Goal: Transaction & Acquisition: Obtain resource

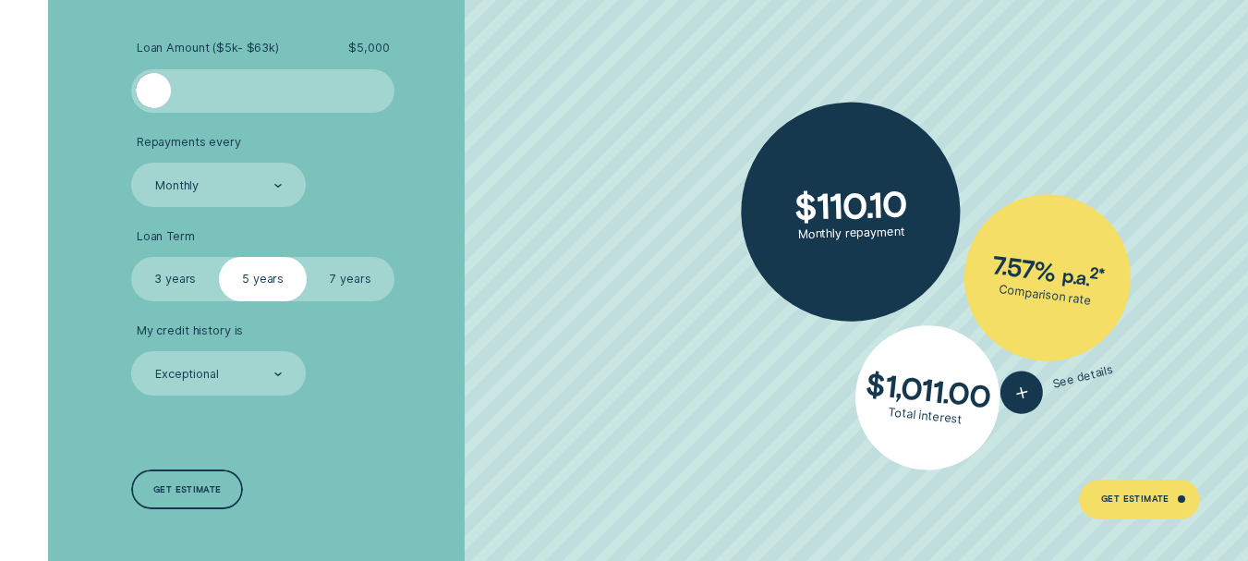
scroll to position [3141, 0]
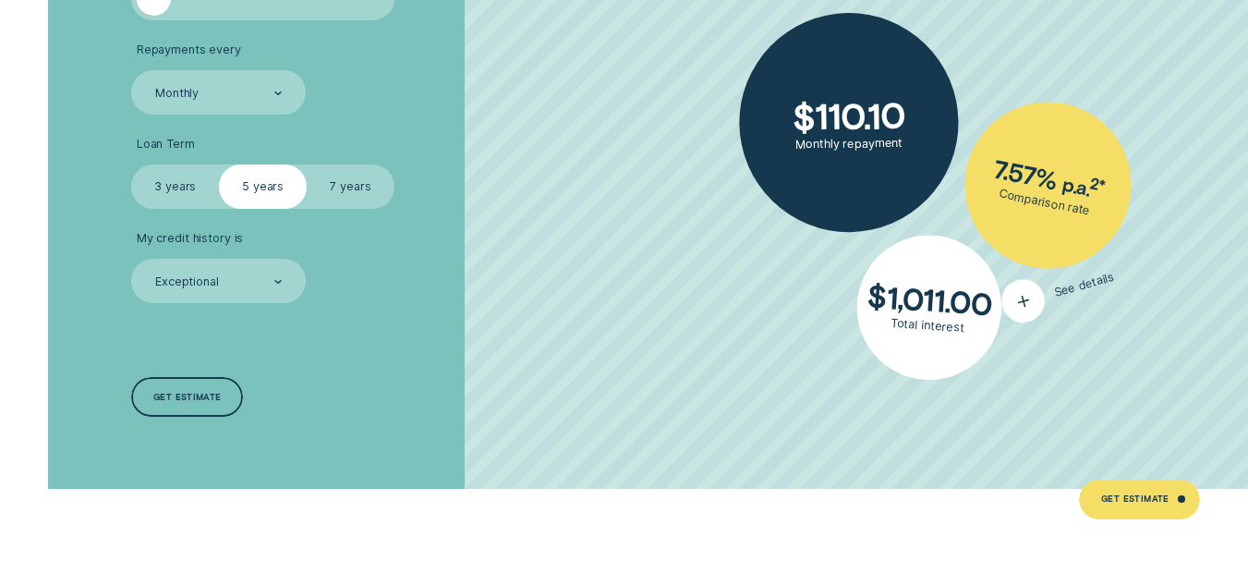
click at [1020, 298] on icon "button" at bounding box center [1024, 301] width 29 height 32
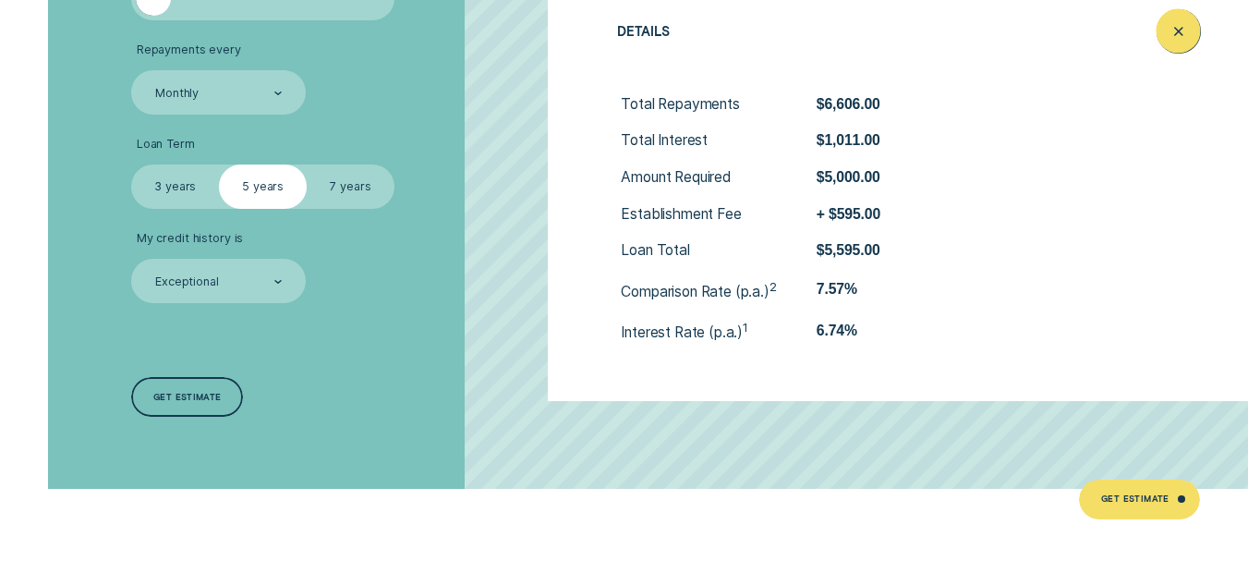
click at [1183, 31] on icon "Close loan details" at bounding box center [1179, 31] width 22 height 29
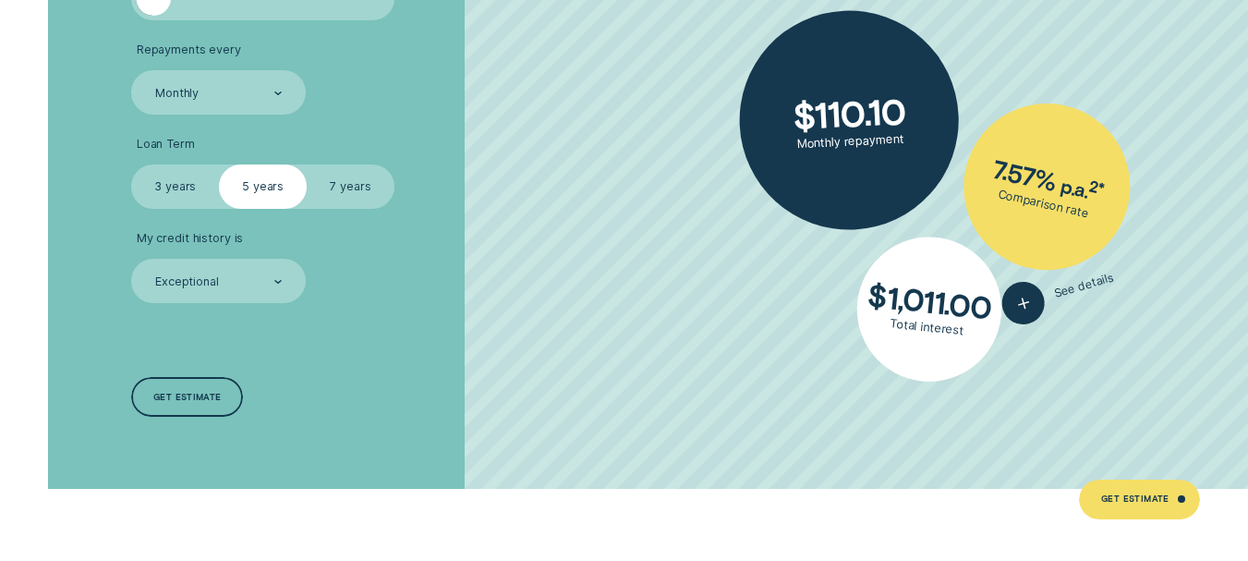
scroll to position [2864, 0]
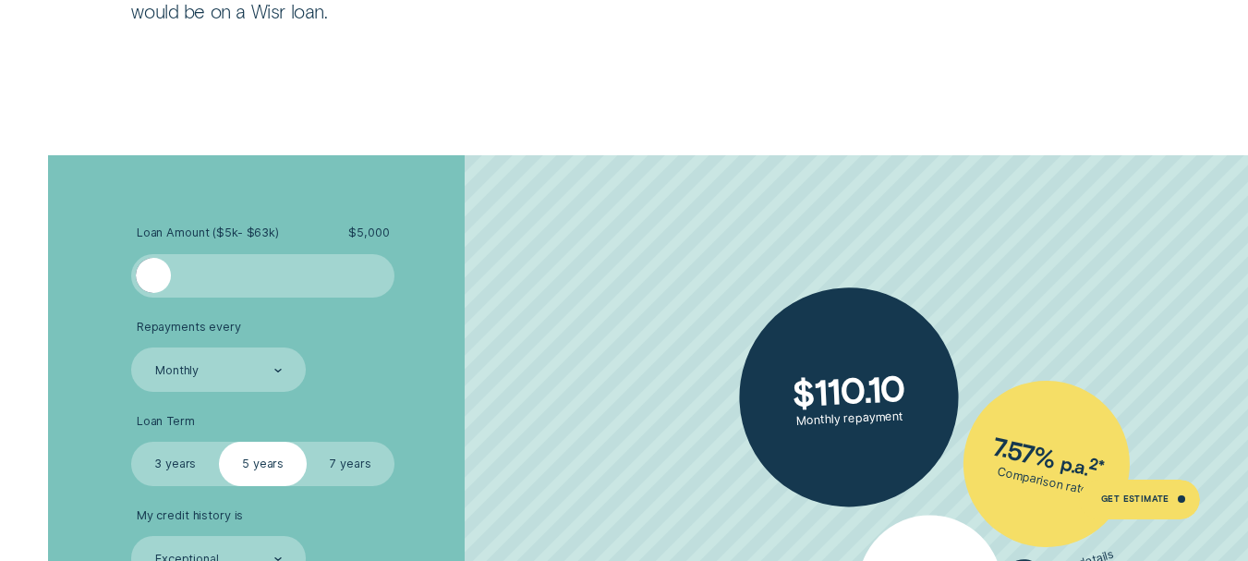
drag, startPoint x: 162, startPoint y: 273, endPoint x: 96, endPoint y: 277, distance: 65.8
click at [100, 280] on div "Loan Amount ( $5k - $63k ) $ 5,000 Repayments every Monthly Loan Term Select Lo…" at bounding box center [624, 460] width 1166 height 611
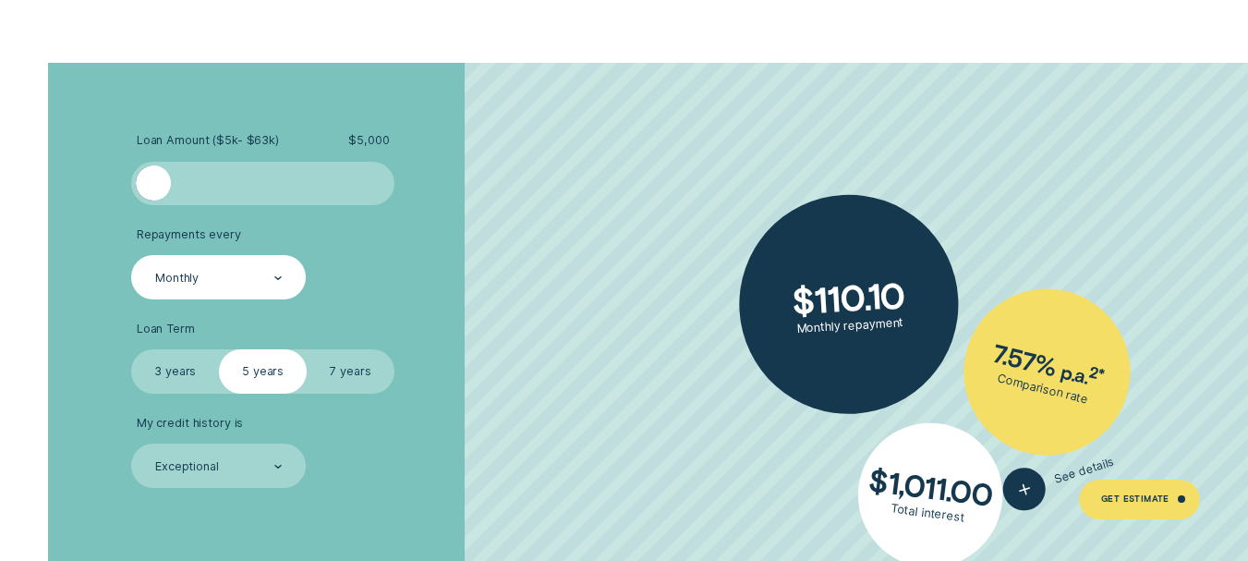
click at [274, 287] on div at bounding box center [278, 278] width 8 height 42
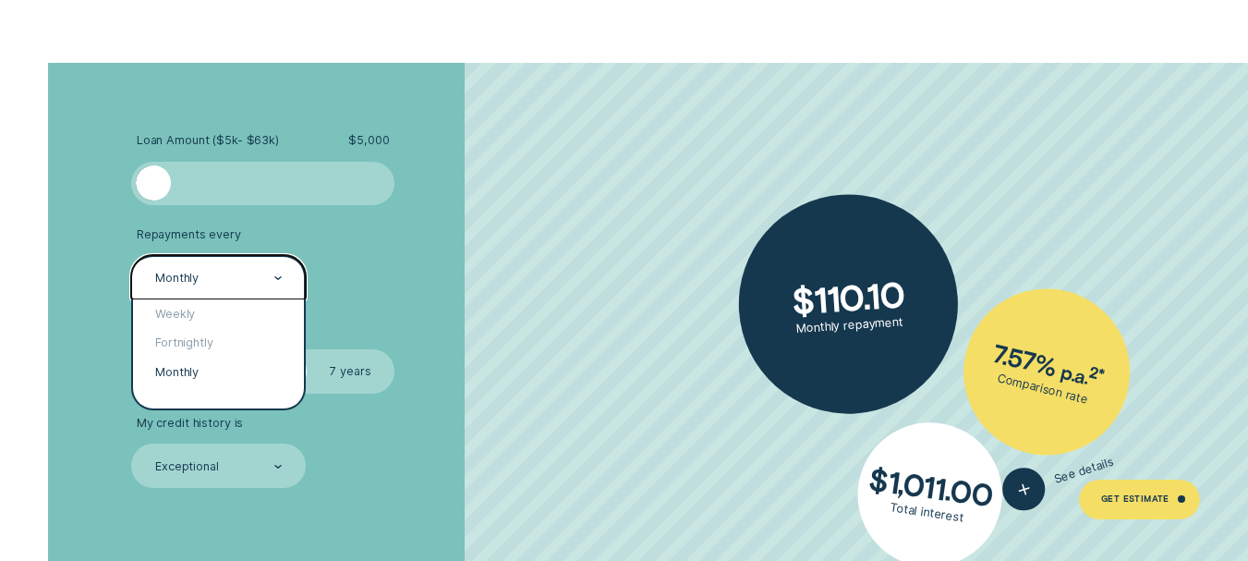
click at [272, 290] on div "Monthly" at bounding box center [218, 276] width 175 height 43
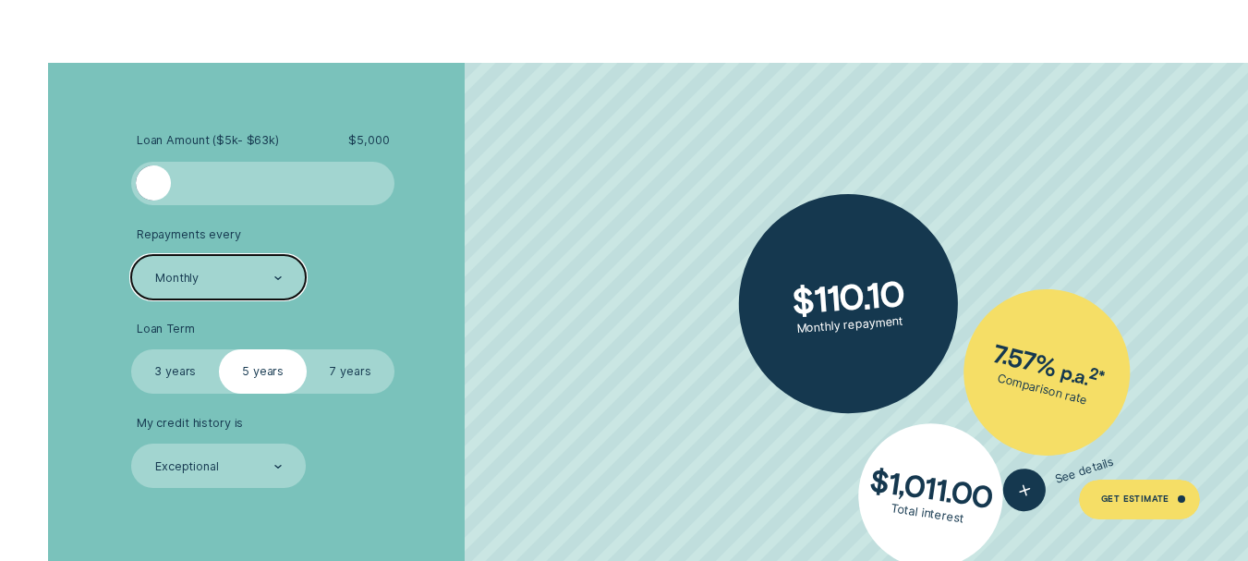
click at [156, 375] on label "3 years" at bounding box center [175, 370] width 88 height 43
click at [131, 349] on input "3 years" at bounding box center [131, 349] width 0 height 0
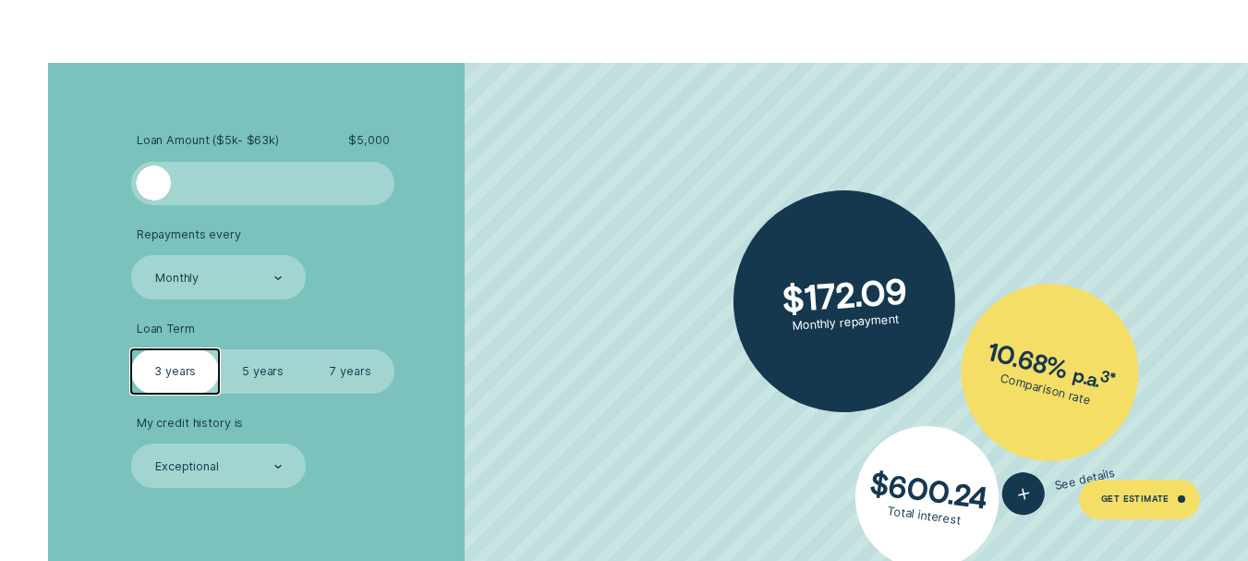
scroll to position [3049, 0]
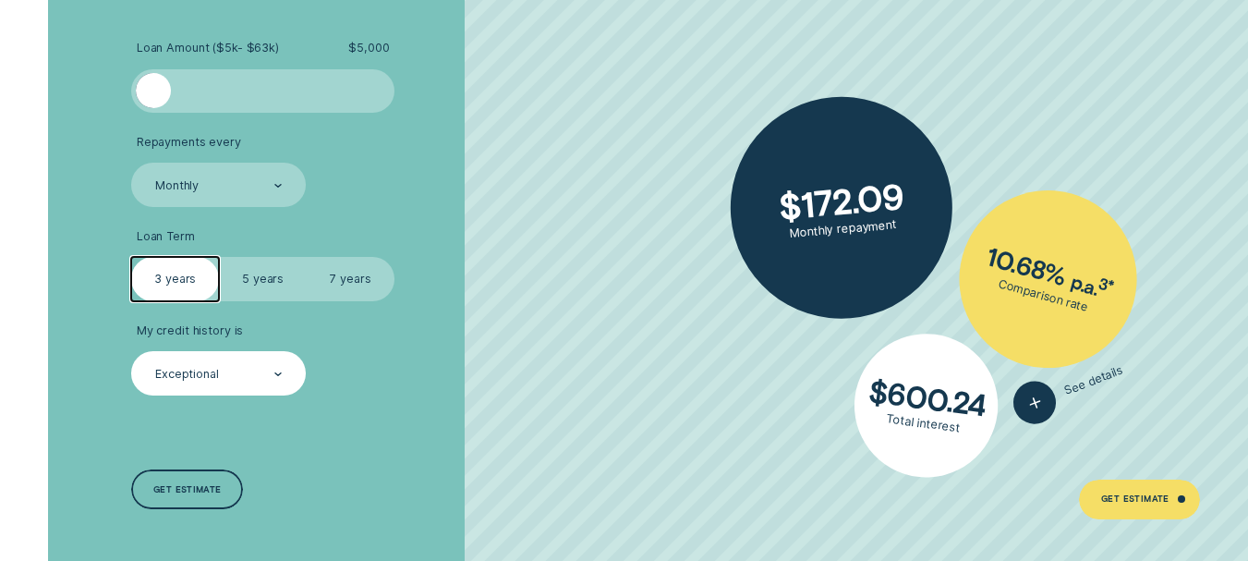
click at [257, 383] on div "Exceptional" at bounding box center [217, 374] width 129 height 17
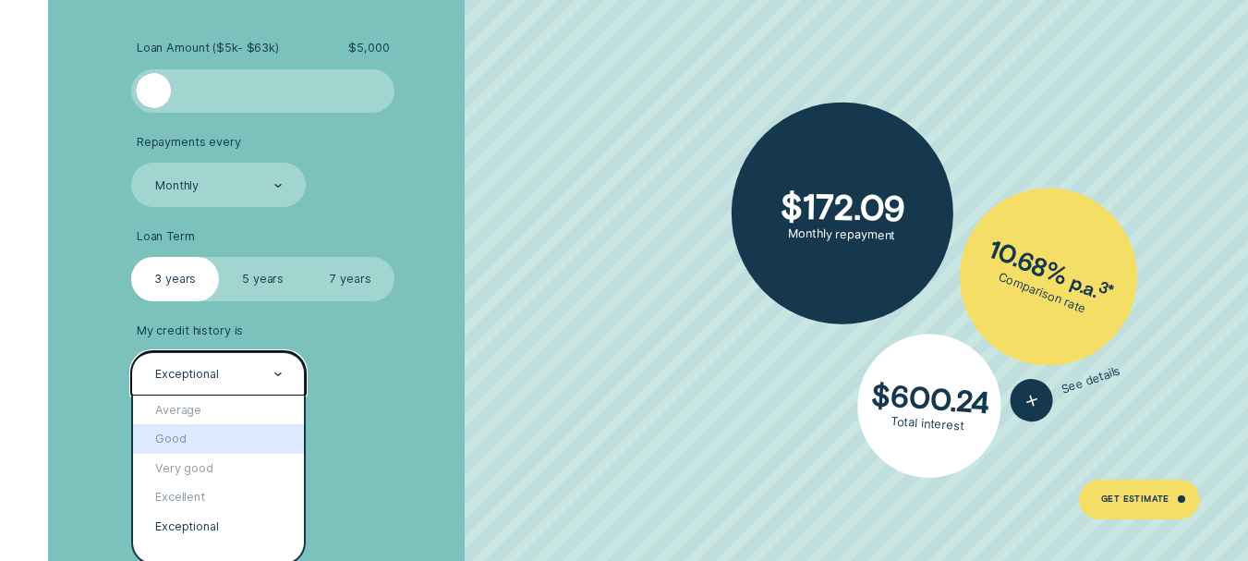
click at [236, 435] on div "Good" at bounding box center [218, 439] width 171 height 30
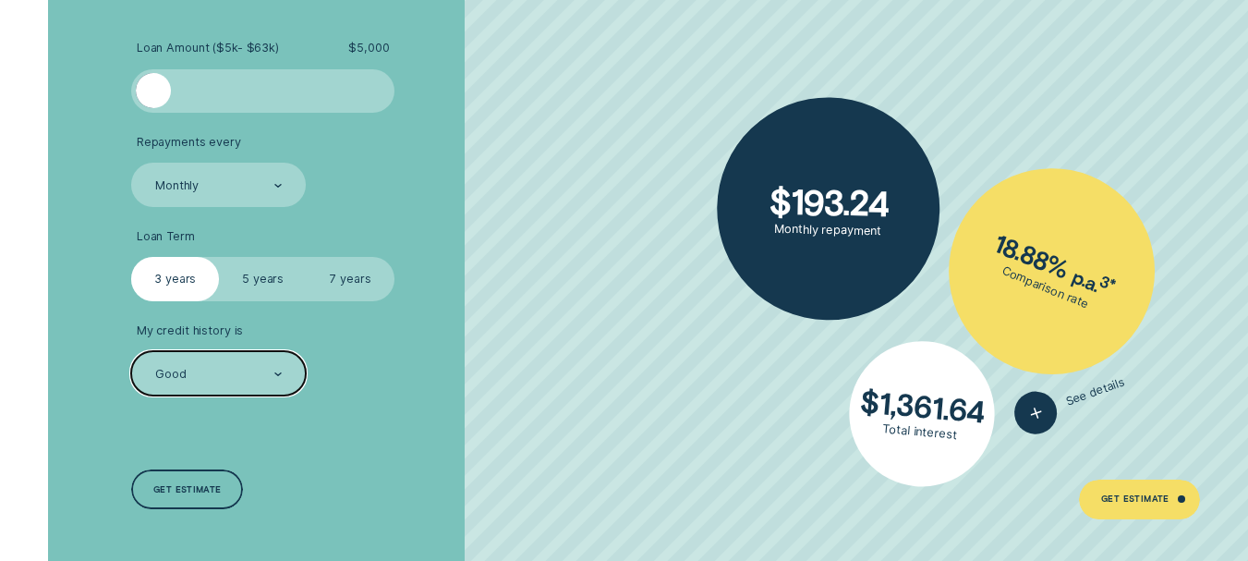
scroll to position [3141, 0]
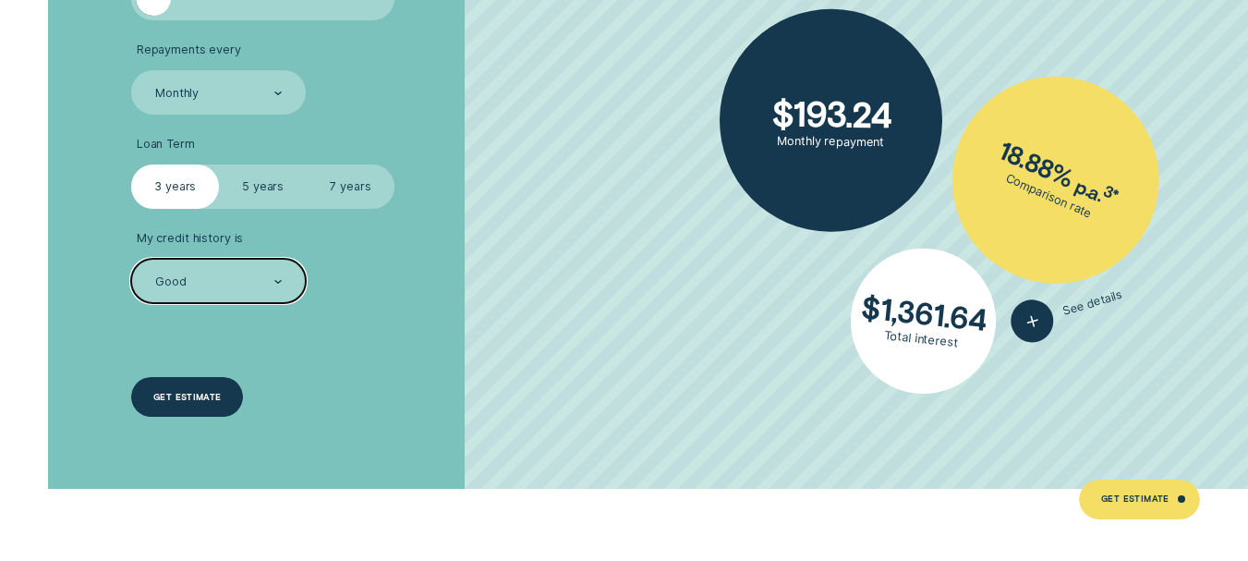
click at [195, 394] on div "Get estimate" at bounding box center [187, 397] width 68 height 7
